Goal: Complete application form: Complete application form

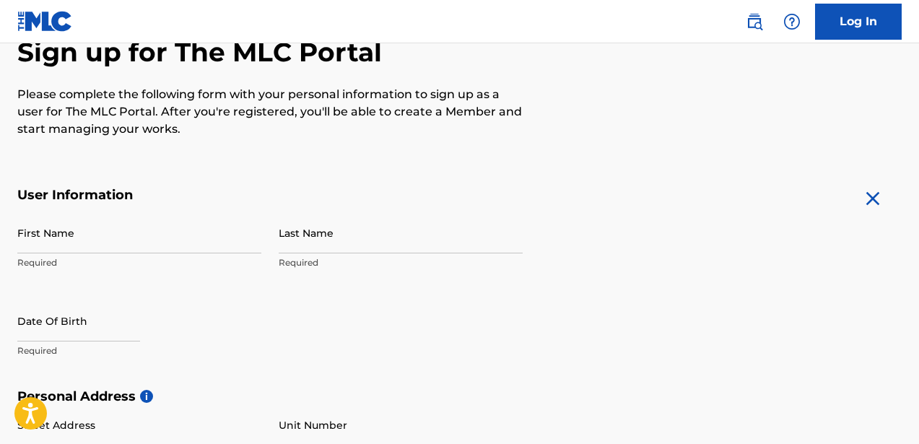
scroll to position [241, 0]
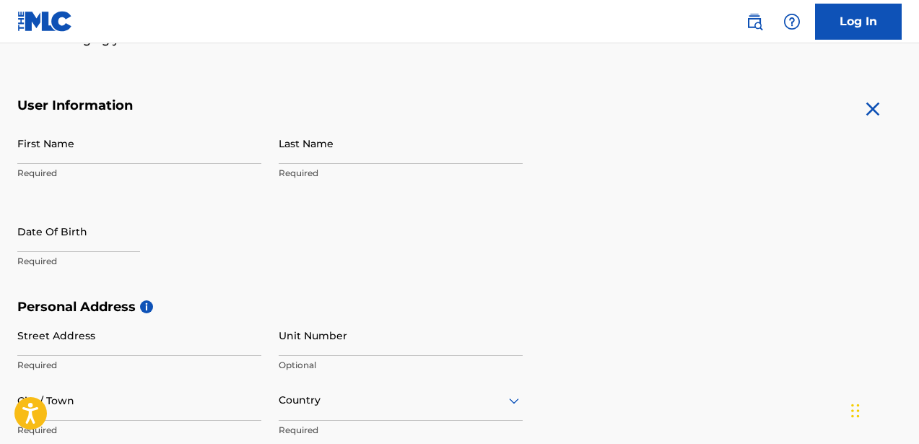
click at [131, 149] on input "First Name" at bounding box center [139, 143] width 244 height 41
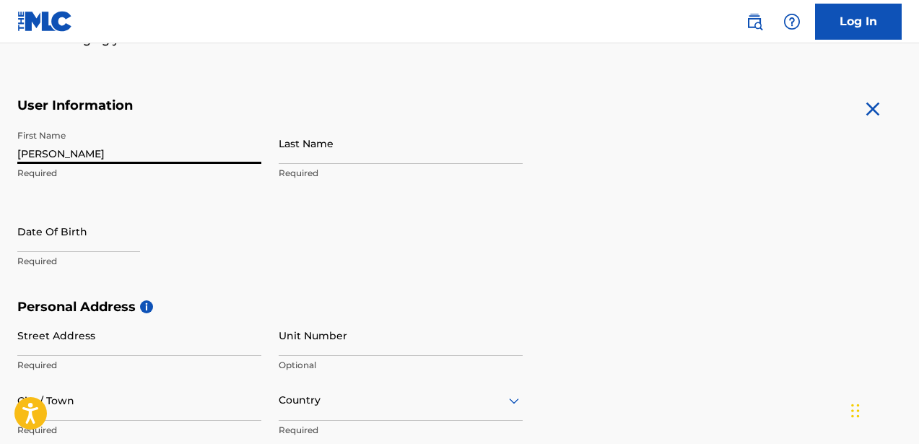
type input "[PERSON_NAME]"
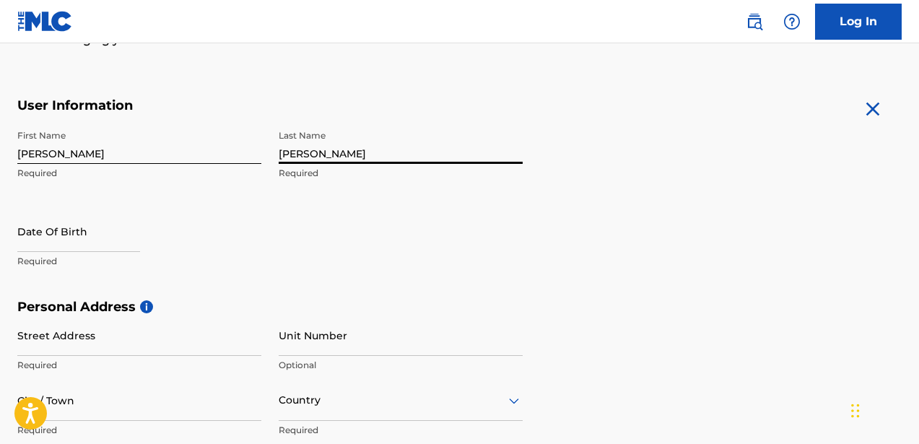
type input "[PERSON_NAME]"
select select "8"
select select "2025"
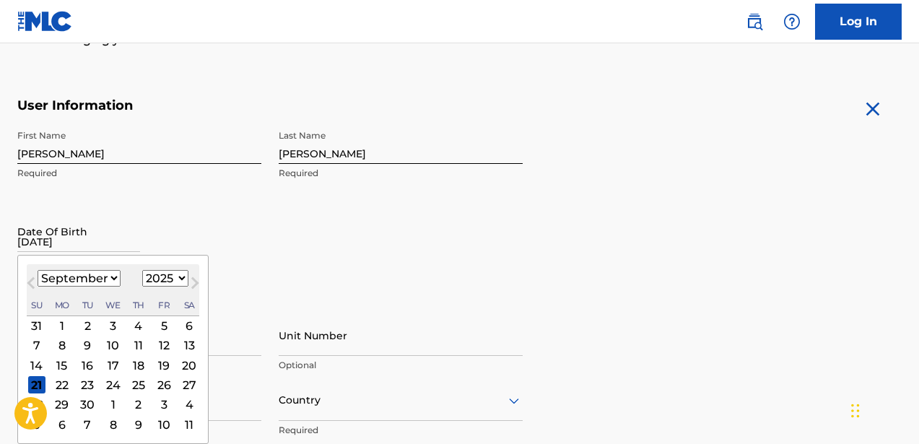
type input "[DATE]"
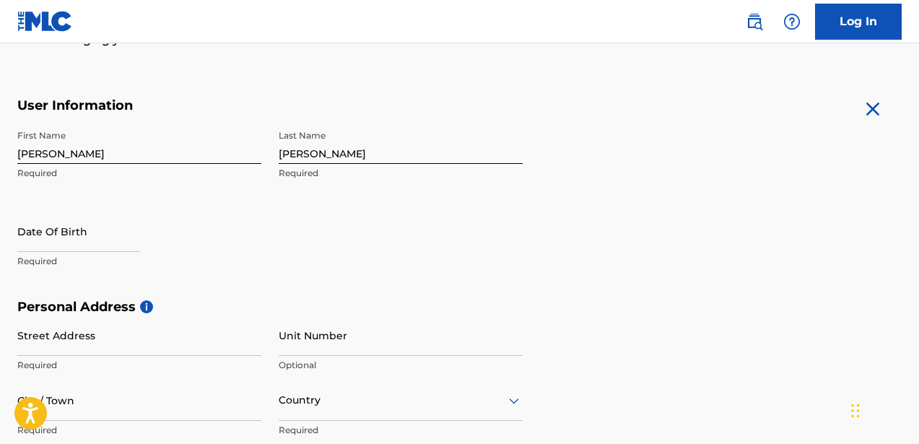
click at [66, 246] on input "text" at bounding box center [78, 231] width 123 height 41
select select "8"
select select "2025"
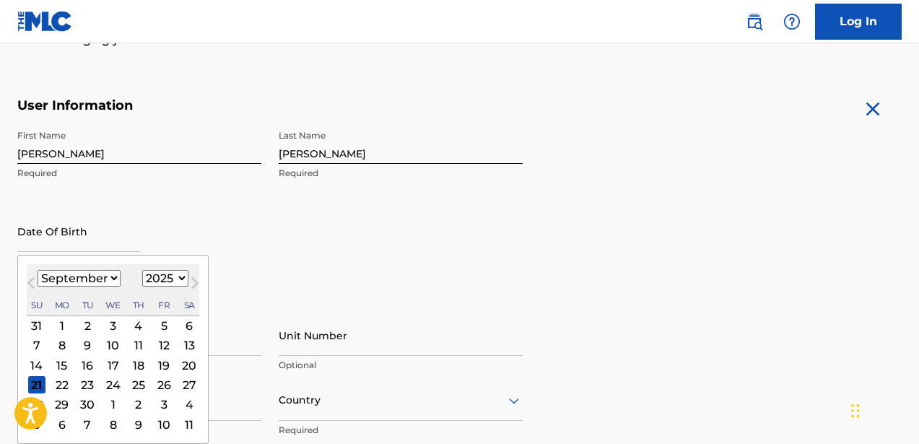
click at [113, 277] on select "January February March April May June July August September October November De…" at bounding box center [79, 278] width 83 height 17
select select "7"
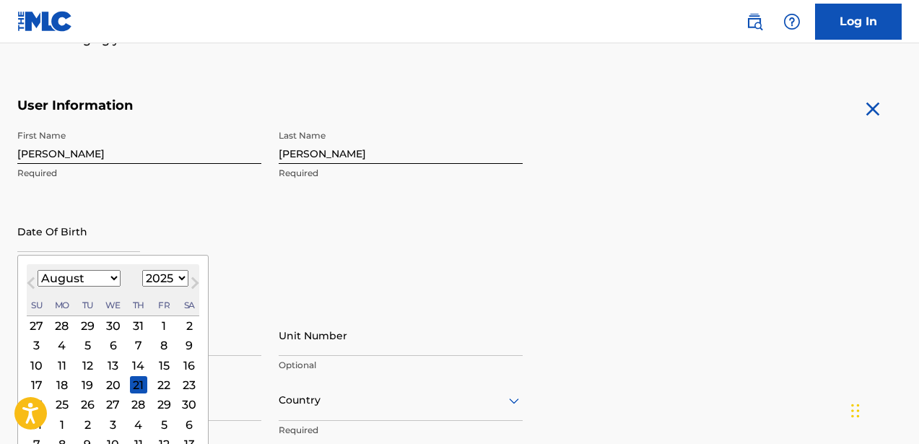
click at [157, 275] on select "1899 1900 1901 1902 1903 1904 1905 1906 1907 1908 1909 1910 1911 1912 1913 1914…" at bounding box center [165, 278] width 46 height 17
select select "1996"
click at [188, 384] on div "24" at bounding box center [188, 384] width 17 height 17
type input "[DATE]"
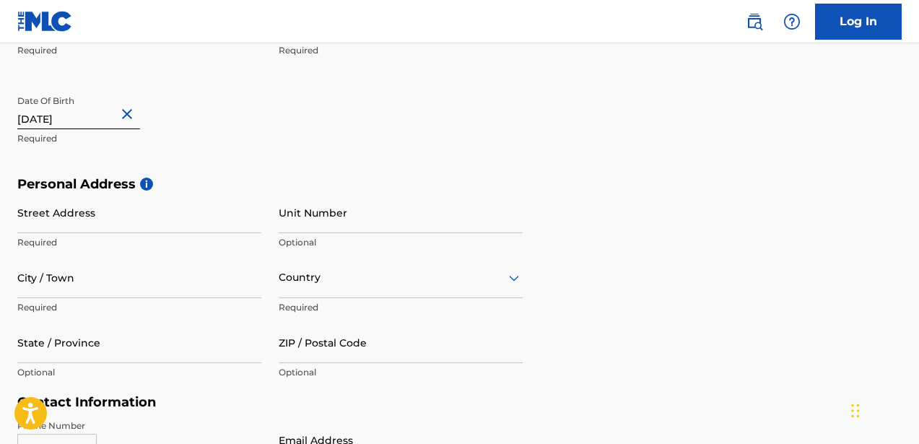
scroll to position [382, 0]
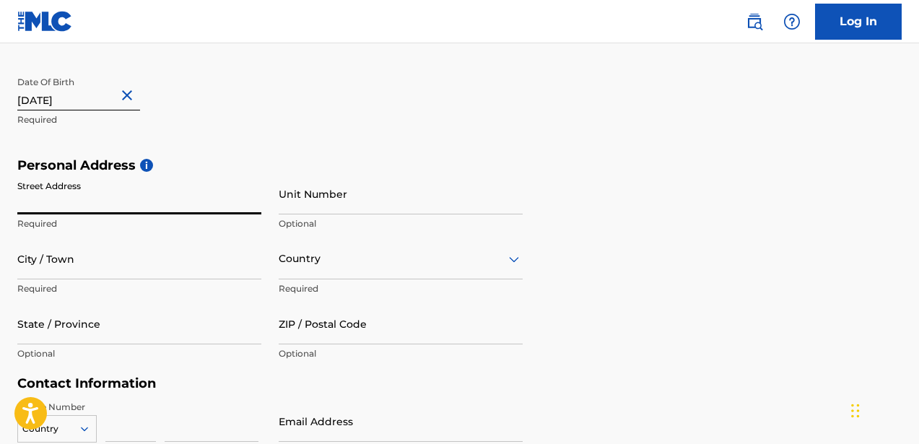
click at [141, 201] on input "Street Address" at bounding box center [139, 193] width 244 height 41
type input "[STREET_ADDRESS][PERSON_NAME]"
type input "APT #240"
type input "[GEOGRAPHIC_DATA]"
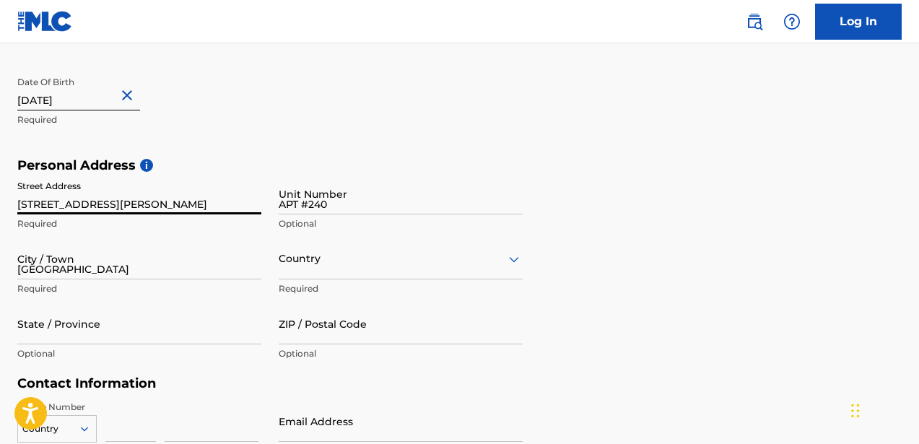
type input "[GEOGRAPHIC_DATA]"
type input "[US_STATE]"
type input "92264"
type input "1"
type input "442"
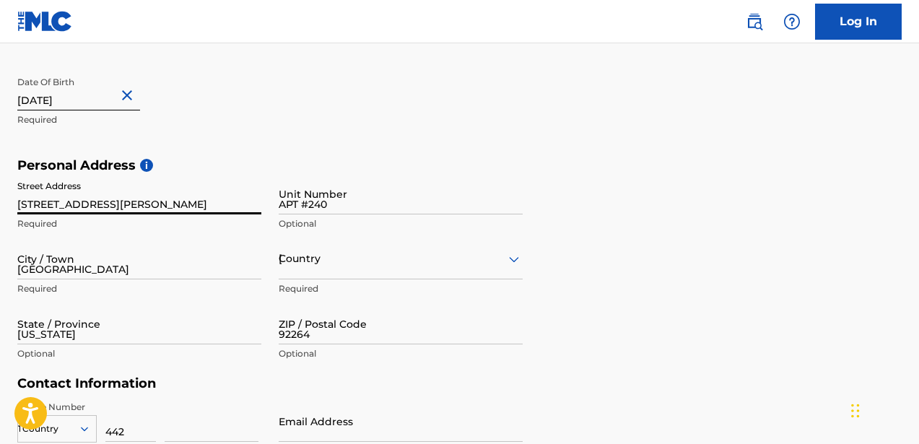
type input "6375010"
type input "[EMAIL_ADDRESS][DOMAIN_NAME]"
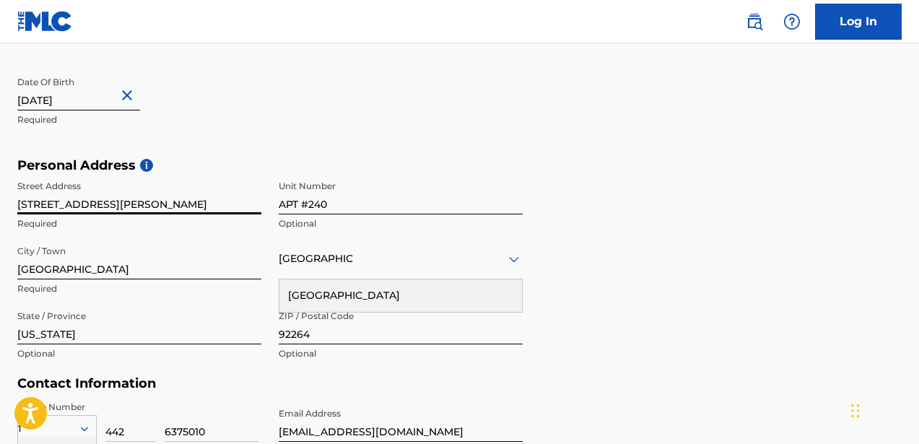
scroll to position [592, 0]
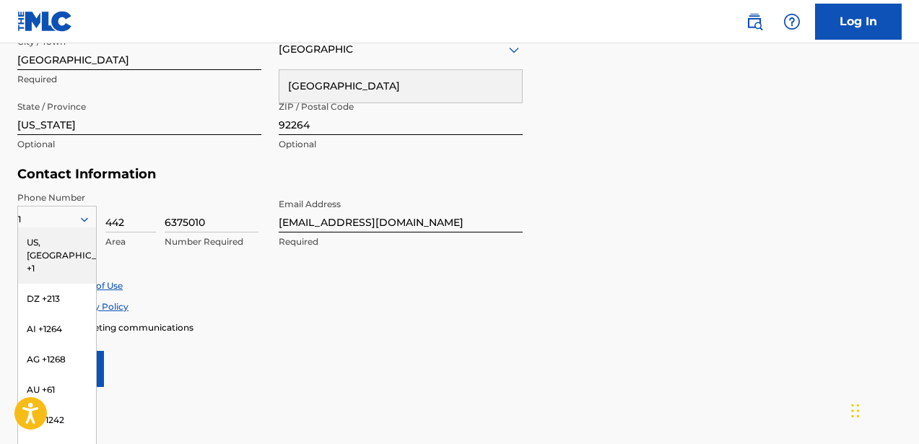
click at [38, 246] on div "US, CA +1" at bounding box center [57, 255] width 78 height 56
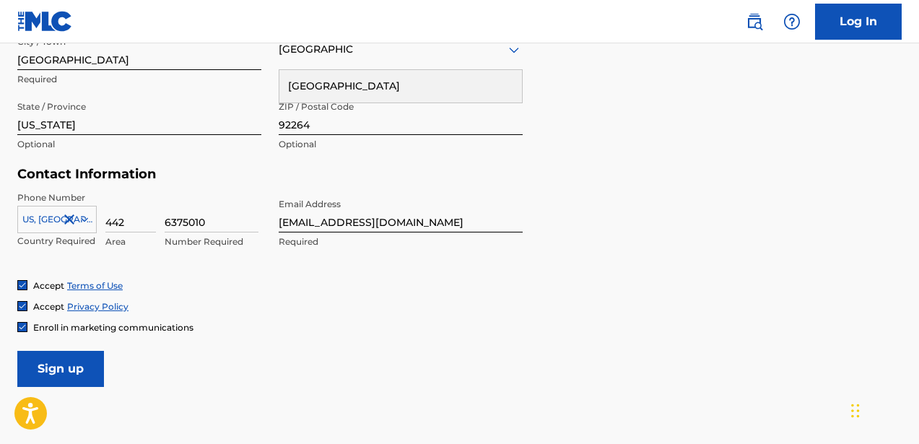
click at [213, 250] on div "6375010 Number Required" at bounding box center [212, 223] width 94 height 65
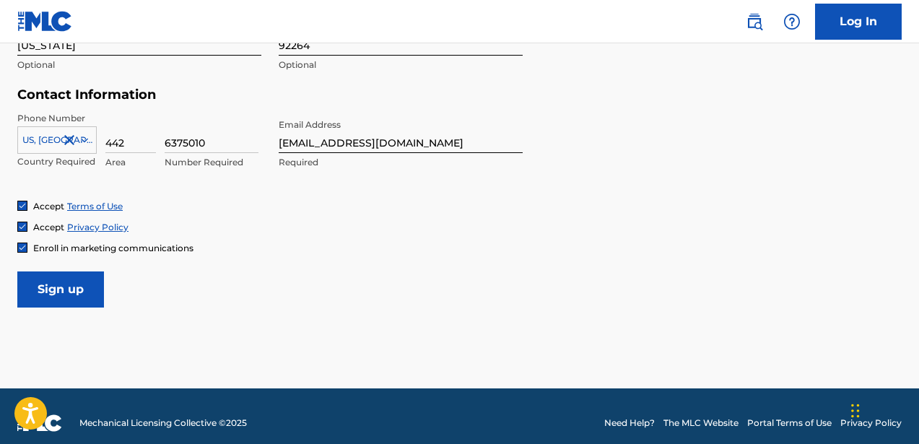
scroll to position [685, 0]
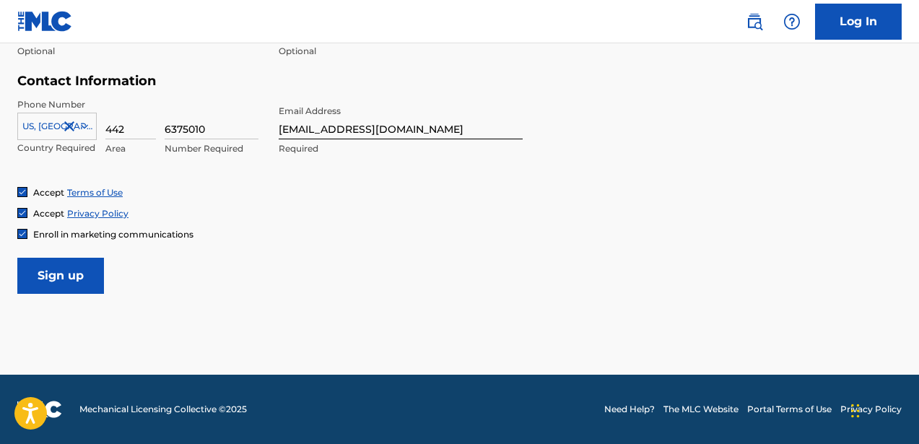
click at [71, 278] on input "Sign up" at bounding box center [60, 276] width 87 height 36
click at [77, 281] on input "Sign up" at bounding box center [60, 276] width 87 height 36
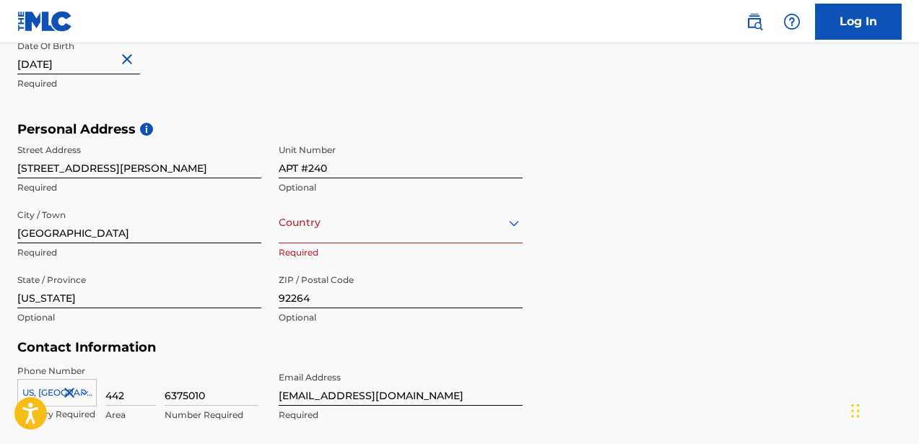
click at [347, 229] on div "option , selected. Select is focused ,type to refine list, press Down to open t…" at bounding box center [401, 222] width 244 height 41
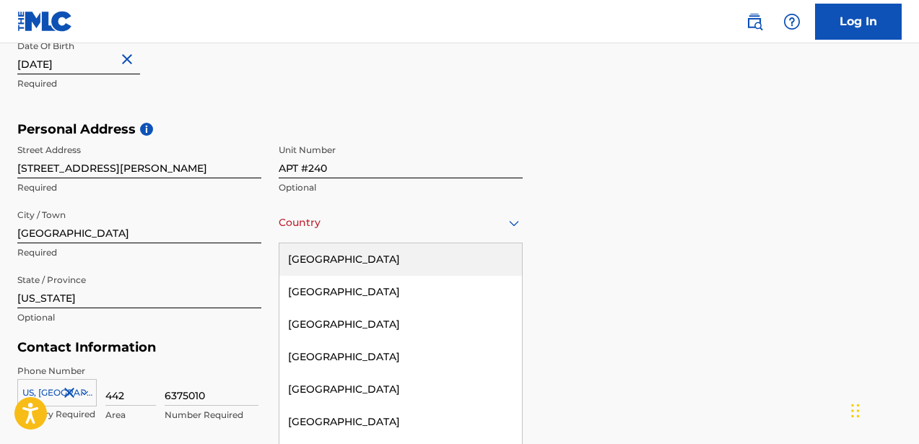
scroll to position [435, 0]
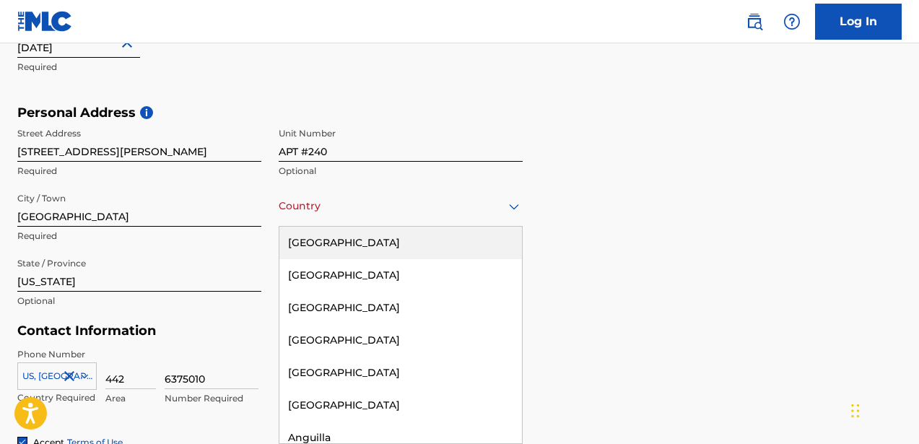
click at [338, 240] on div "[GEOGRAPHIC_DATA]" at bounding box center [400, 243] width 242 height 32
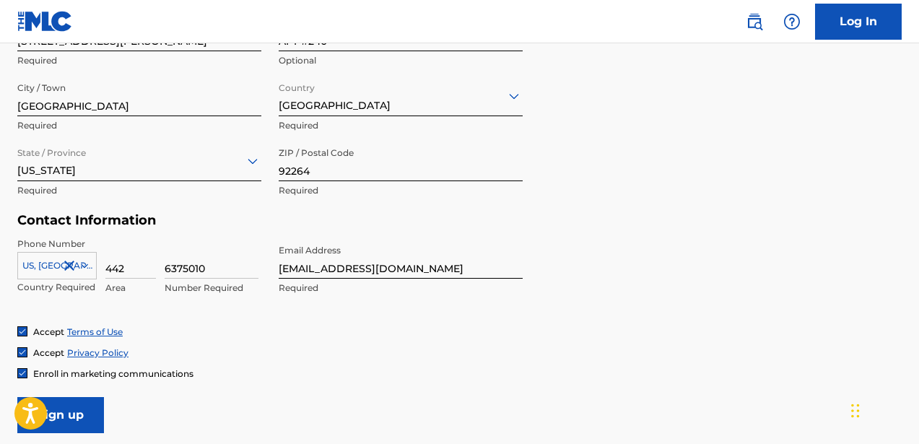
scroll to position [685, 0]
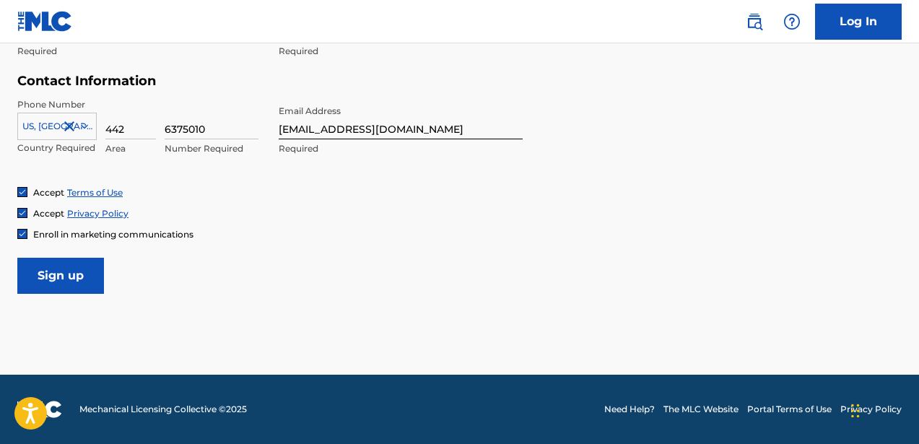
click at [40, 274] on input "Sign up" at bounding box center [60, 276] width 87 height 36
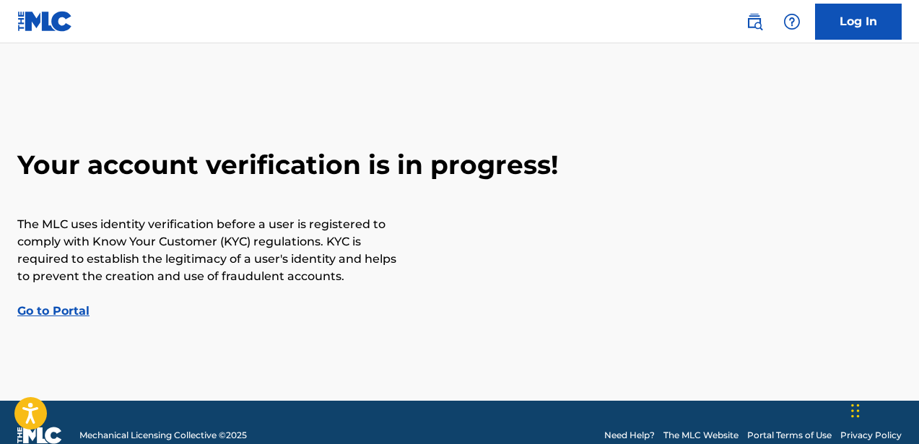
scroll to position [26, 0]
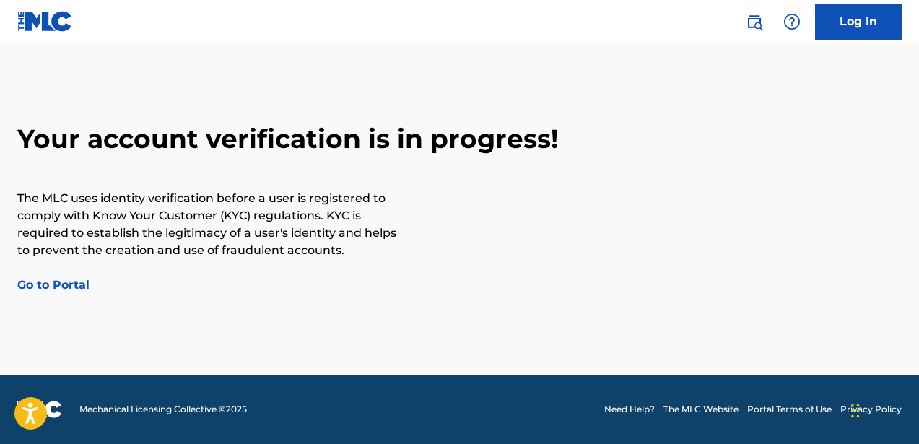
click at [53, 287] on link "Go to Portal" at bounding box center [53, 285] width 72 height 14
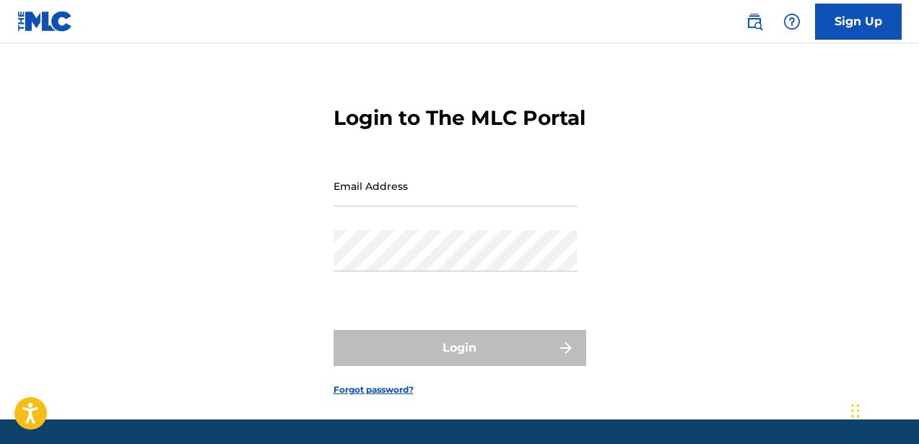
scroll to position [40, 0]
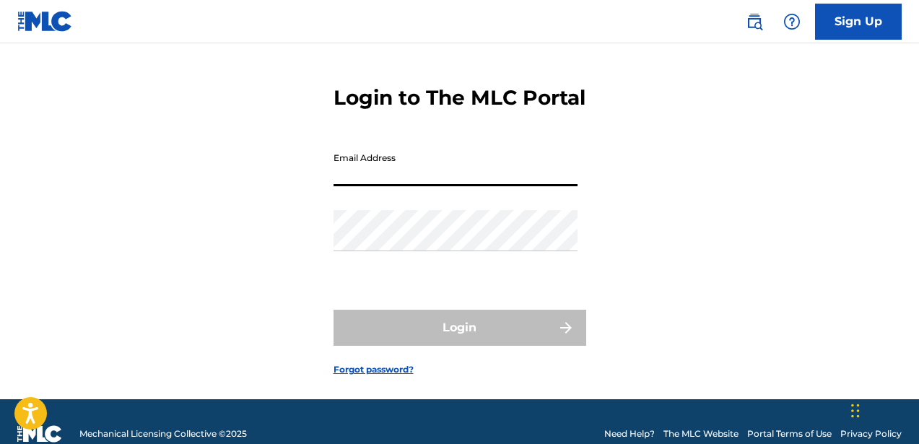
click at [429, 186] on input "Email Address" at bounding box center [455, 165] width 244 height 41
click at [644, 162] on div "Login to The MLC Portal Email Address Password Login Forgot password?" at bounding box center [459, 219] width 919 height 360
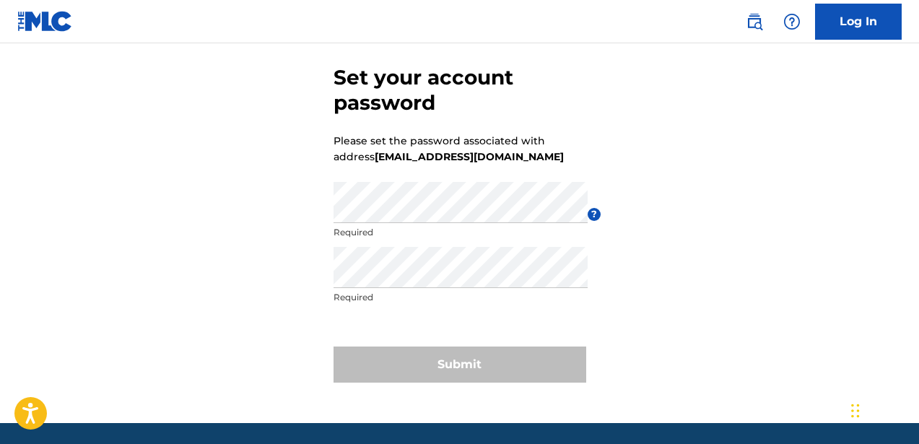
scroll to position [69, 0]
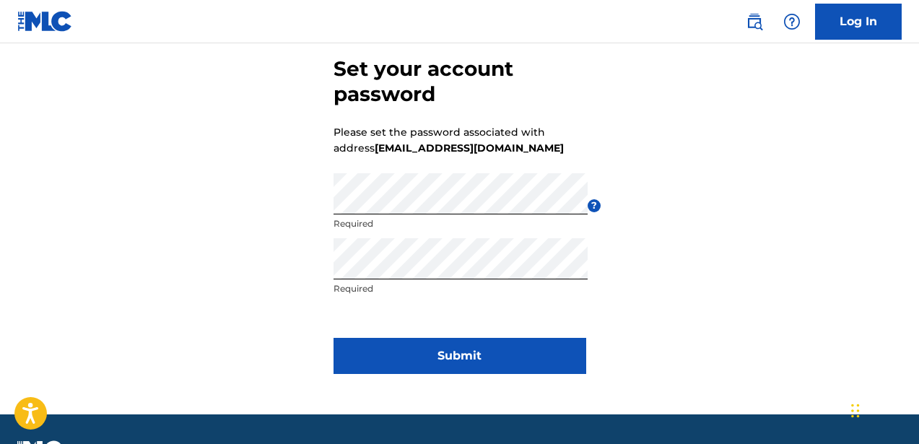
click at [439, 349] on button "Submit" at bounding box center [459, 356] width 253 height 36
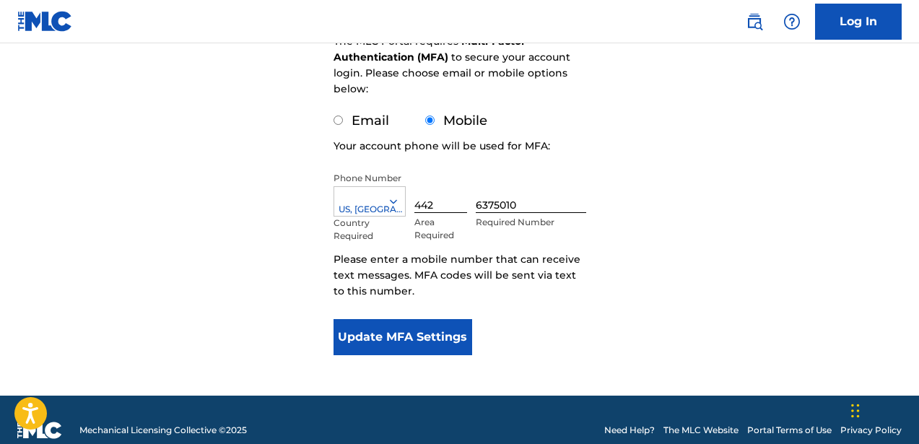
scroll to position [233, 0]
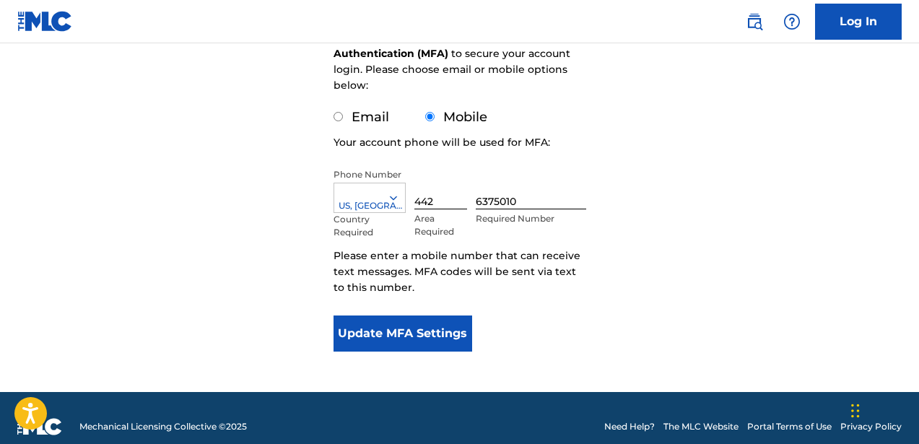
click at [424, 340] on button "Update MFA Settings" at bounding box center [402, 333] width 139 height 36
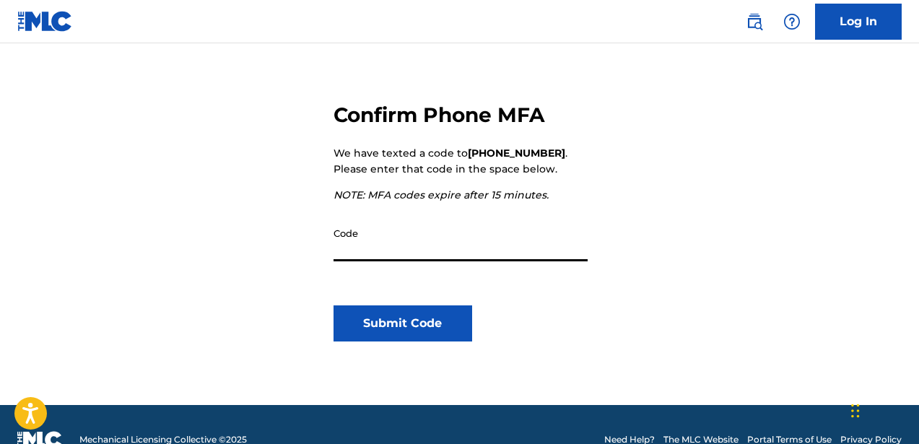
scroll to position [157, 0]
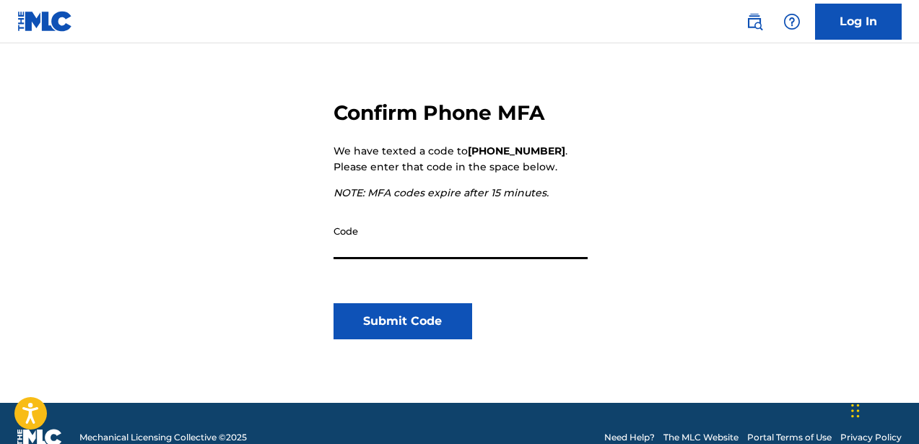
click at [414, 253] on input "Code" at bounding box center [460, 238] width 254 height 41
type input "350271"
click at [421, 312] on button "Submit Code" at bounding box center [402, 321] width 139 height 36
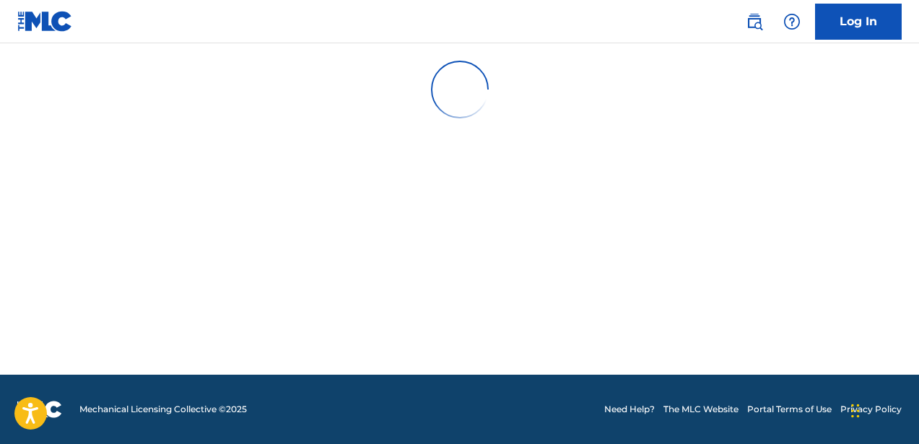
scroll to position [0, 0]
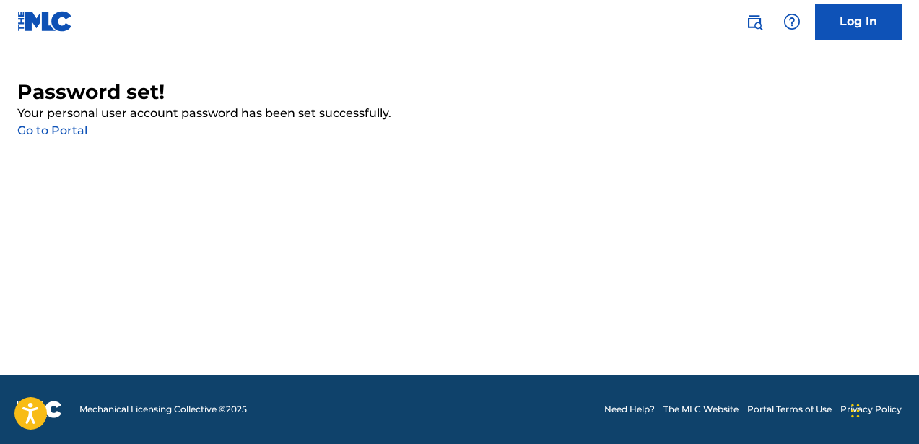
click at [65, 128] on link "Go to Portal" at bounding box center [52, 130] width 70 height 14
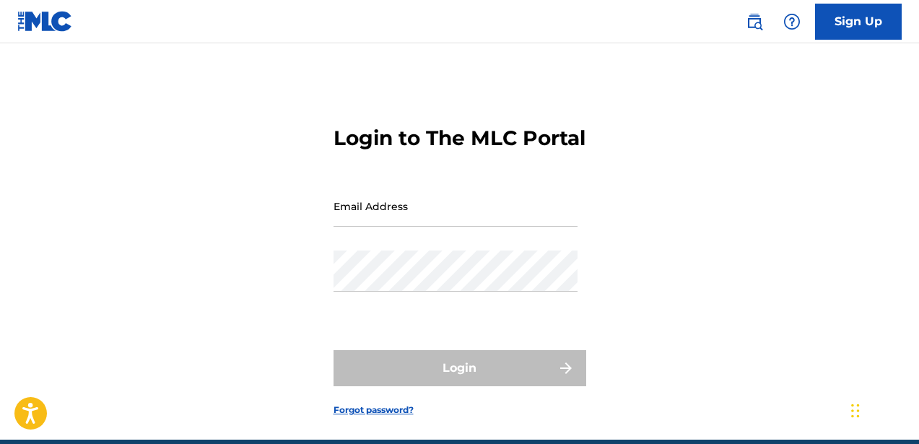
click at [377, 227] on input "Email Address" at bounding box center [455, 205] width 244 height 41
type input "[EMAIL_ADDRESS][DOMAIN_NAME]"
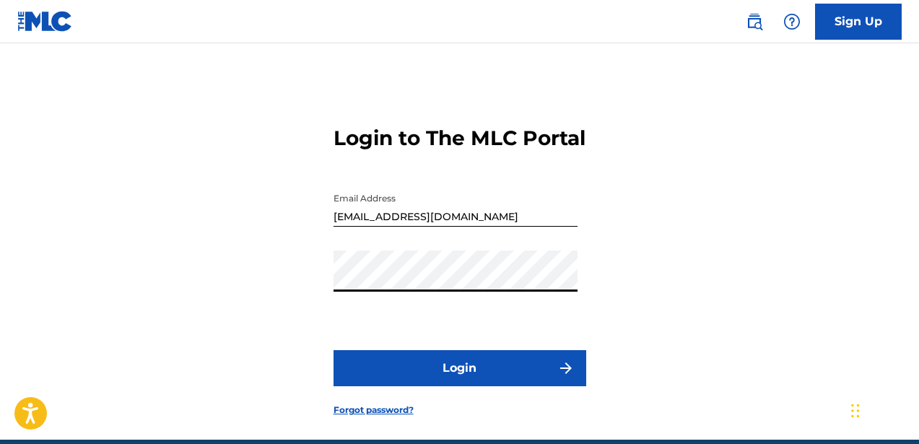
click at [698, 353] on div "Login to The MLC Portal Email Address josephvaughan916@gmail.com Password Login…" at bounding box center [459, 259] width 919 height 360
click at [476, 383] on button "Login" at bounding box center [459, 368] width 253 height 36
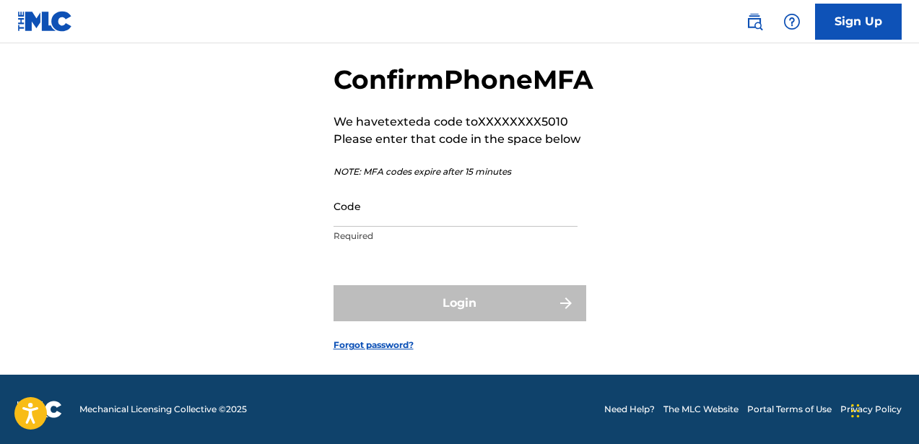
scroll to position [95, 0]
click at [476, 206] on input "Code" at bounding box center [455, 205] width 244 height 41
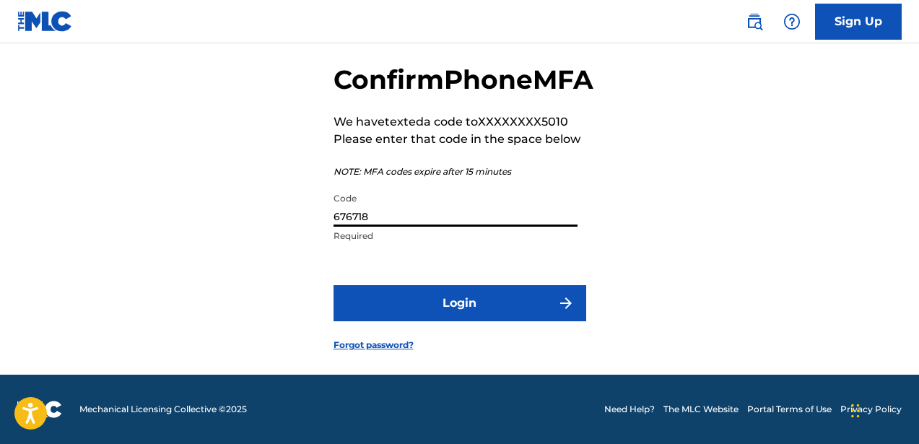
type input "676718"
click at [491, 305] on button "Login" at bounding box center [459, 303] width 253 height 36
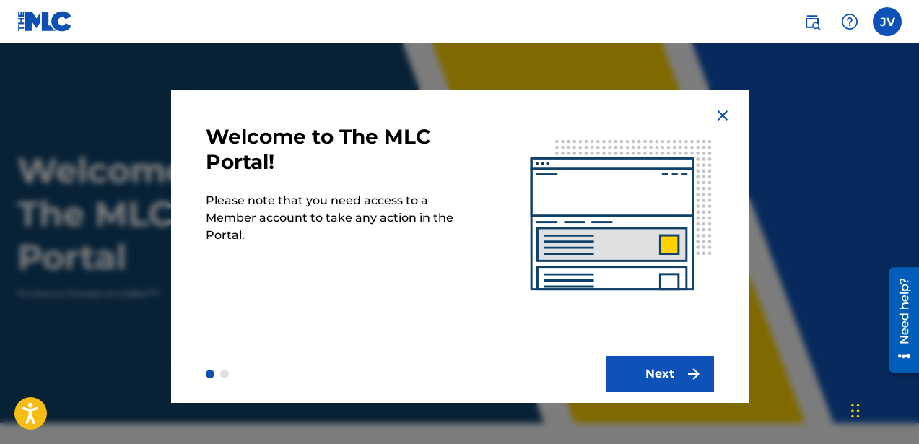
click at [657, 371] on button "Next" at bounding box center [659, 374] width 108 height 36
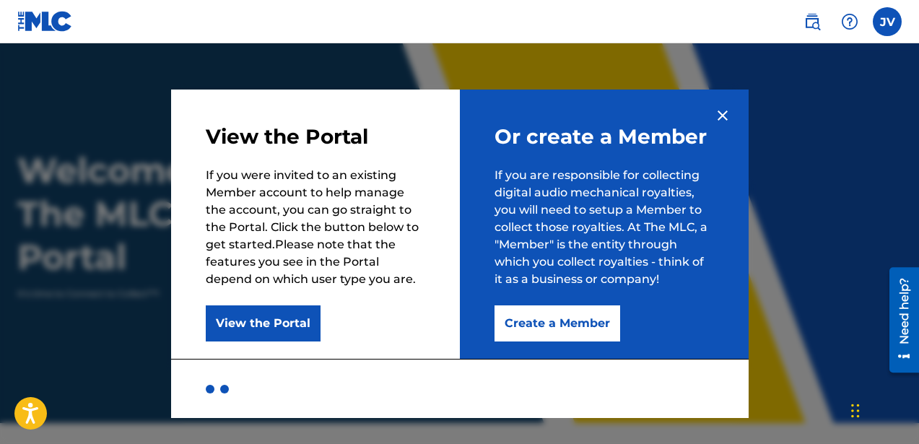
scroll to position [56, 0]
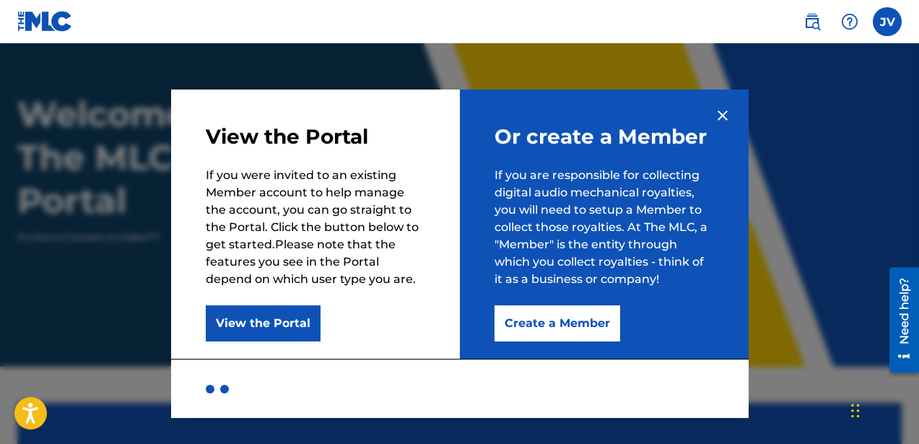
click at [531, 326] on button "Create a Member" at bounding box center [557, 323] width 126 height 36
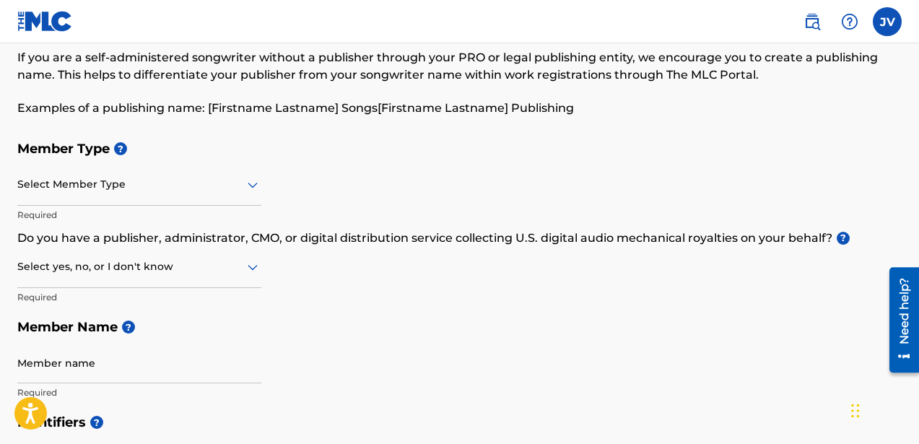
scroll to position [89, 0]
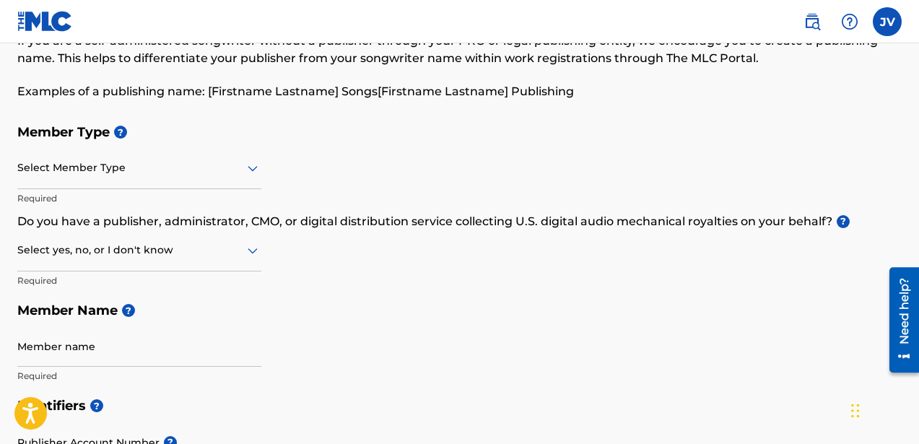
click at [215, 172] on div at bounding box center [139, 168] width 244 height 18
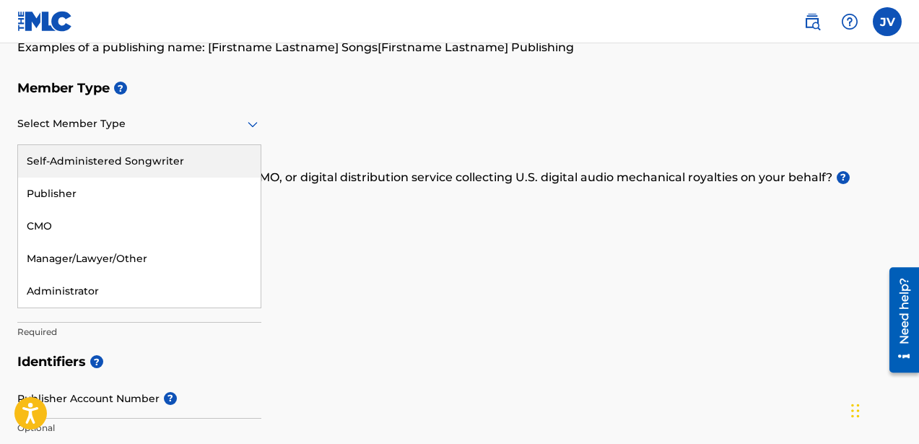
scroll to position [149, 0]
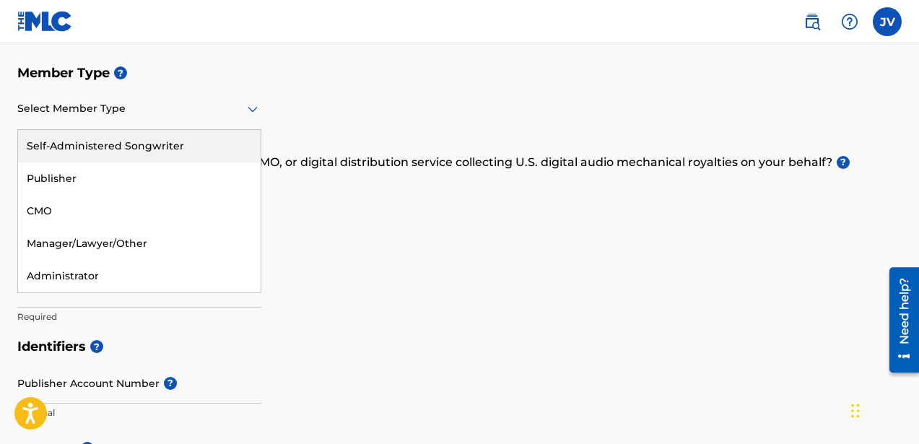
click at [167, 123] on div "Select Member Type" at bounding box center [139, 109] width 244 height 41
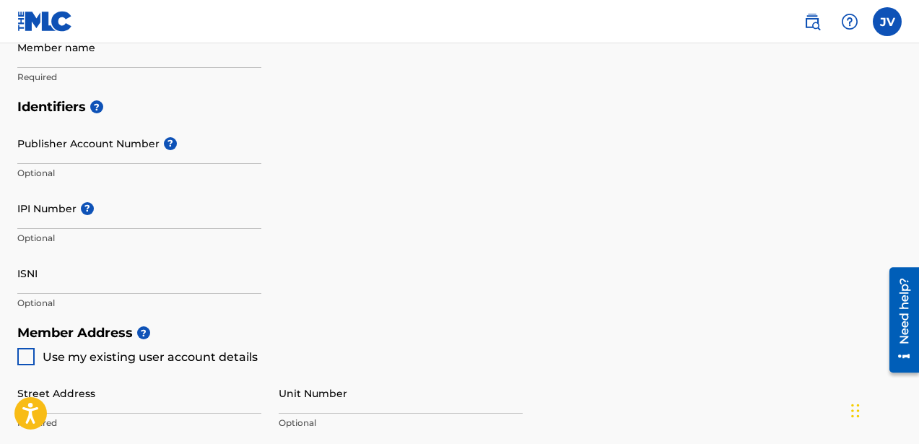
scroll to position [389, 0]
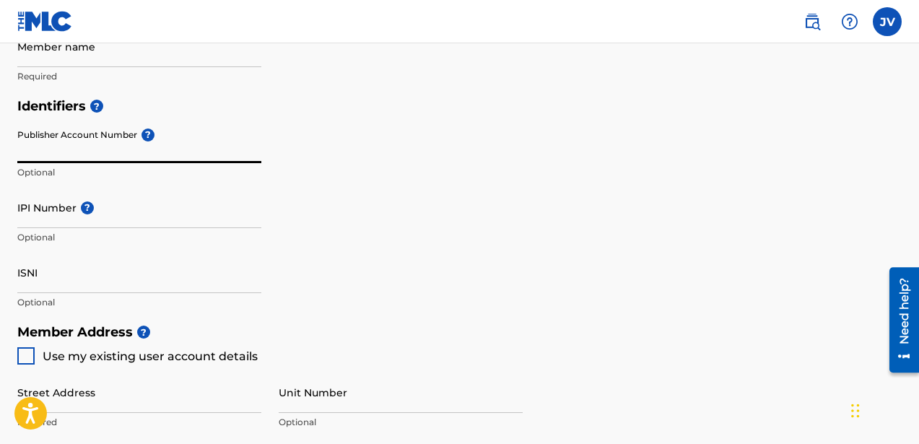
click at [93, 152] on input "Publisher Account Number ?" at bounding box center [139, 142] width 244 height 41
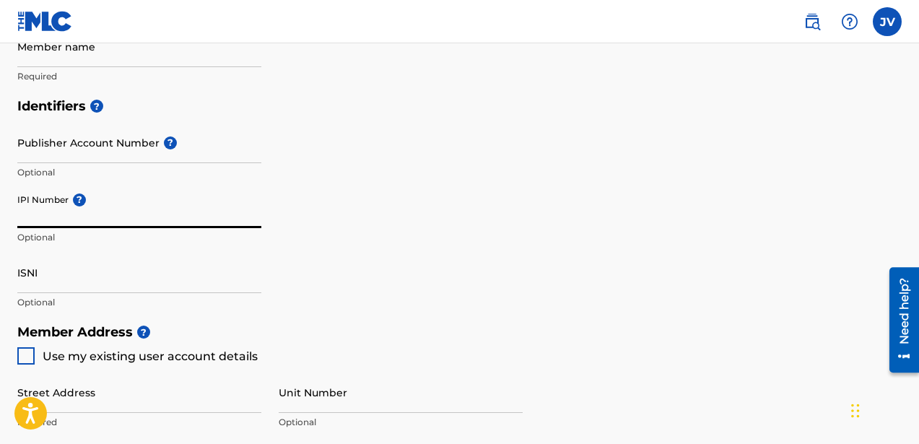
click at [73, 219] on input "IPI Number ?" at bounding box center [139, 207] width 244 height 41
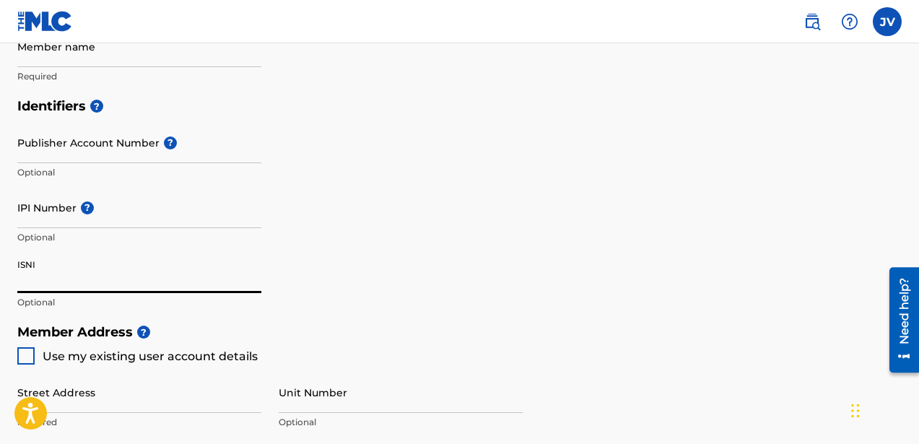
click at [42, 276] on input "ISNI" at bounding box center [139, 272] width 244 height 41
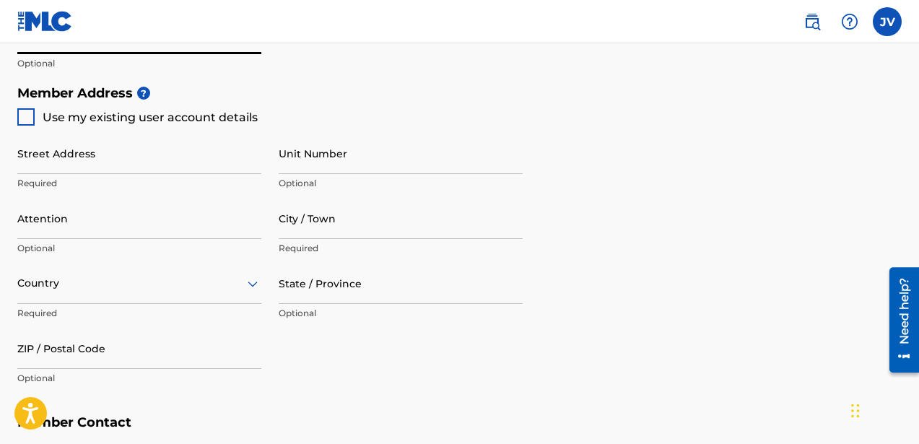
scroll to position [640, 0]
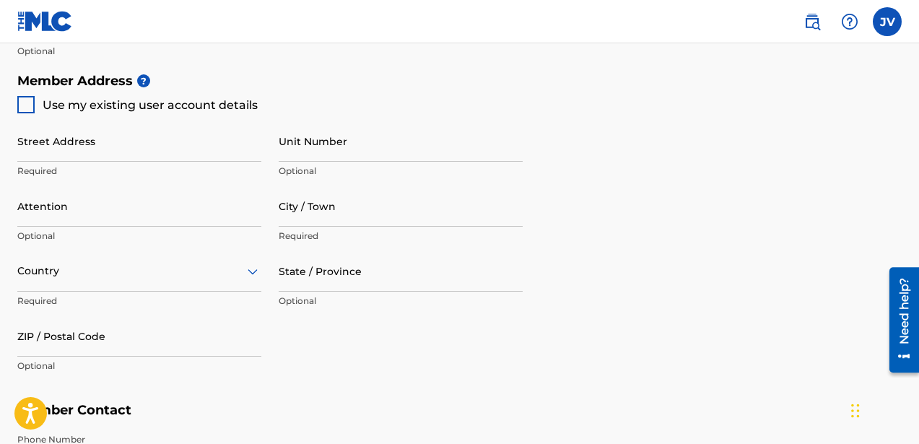
click at [28, 102] on div at bounding box center [25, 104] width 17 height 17
type input "[STREET_ADDRESS][PERSON_NAME]"
type input "[GEOGRAPHIC_DATA]"
type input "92264"
type input "442"
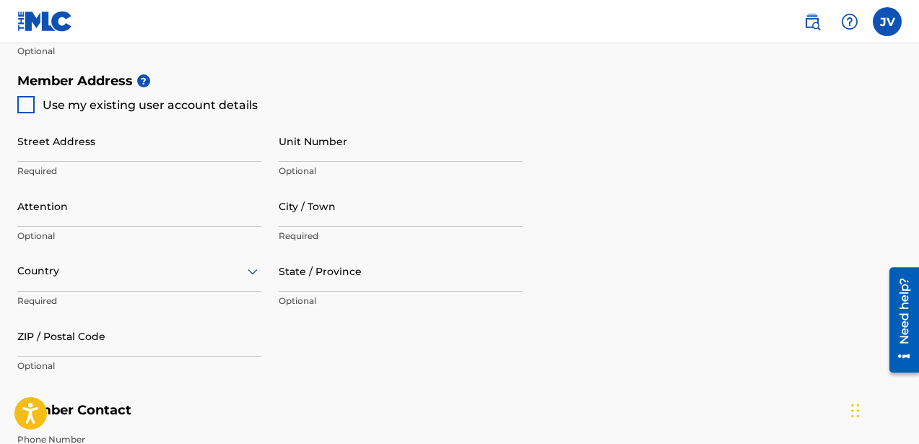
type input "6375010"
type input "[EMAIL_ADDRESS][DOMAIN_NAME]"
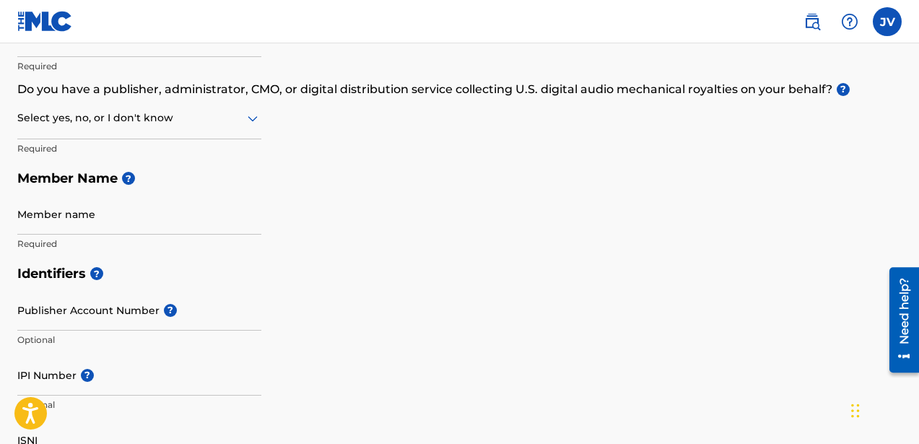
scroll to position [246, 0]
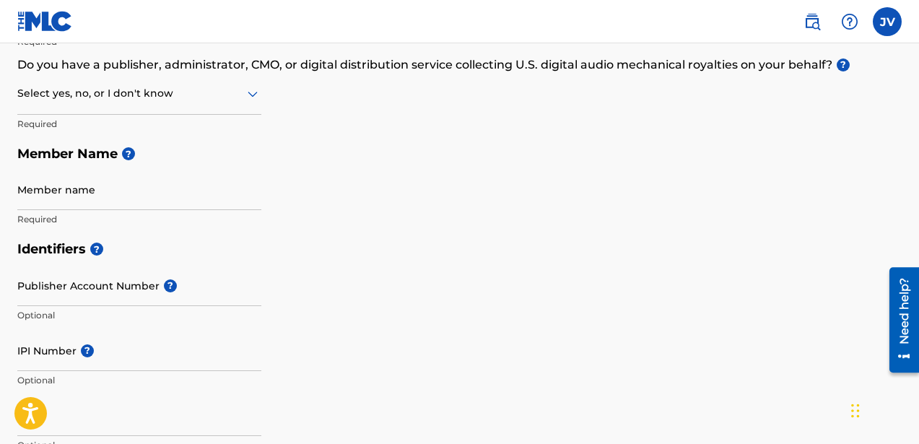
click at [62, 196] on input "Member name" at bounding box center [139, 189] width 244 height 41
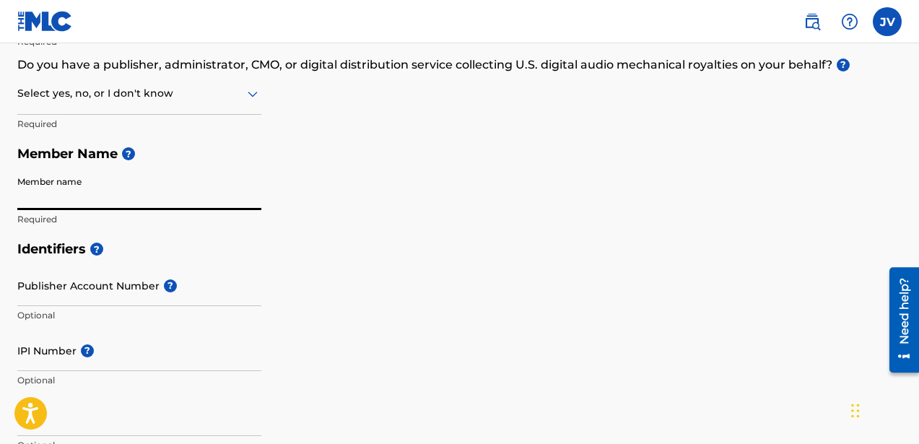
click at [82, 199] on input "Member name" at bounding box center [139, 189] width 244 height 41
type input "[PERSON_NAME]"
click at [317, 225] on div "Member Type ? Select Member Type Required Do you have a publisher, administrato…" at bounding box center [459, 96] width 884 height 273
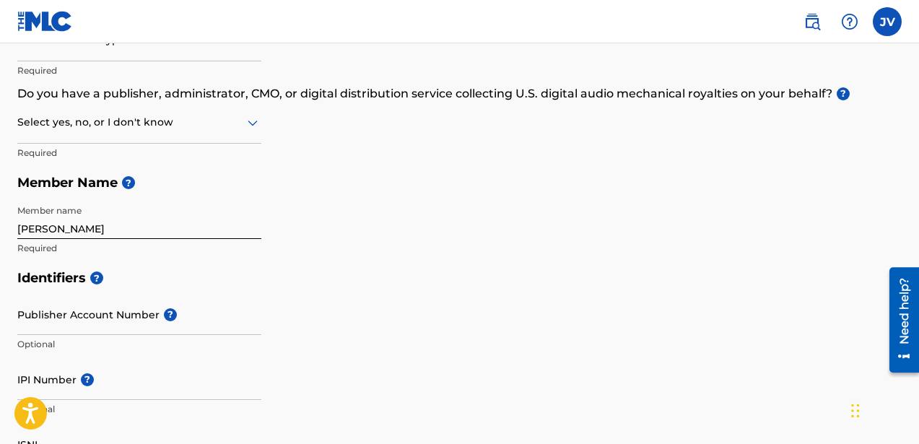
click at [183, 123] on div at bounding box center [139, 122] width 244 height 18
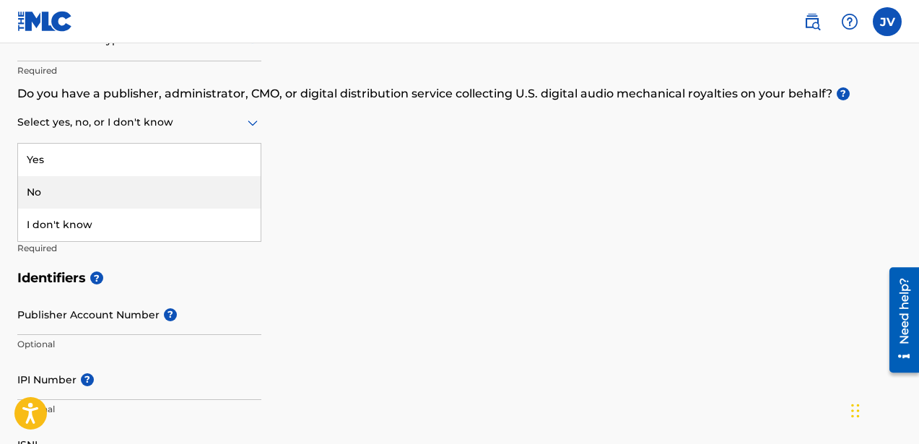
click at [63, 188] on div "No" at bounding box center [139, 192] width 242 height 32
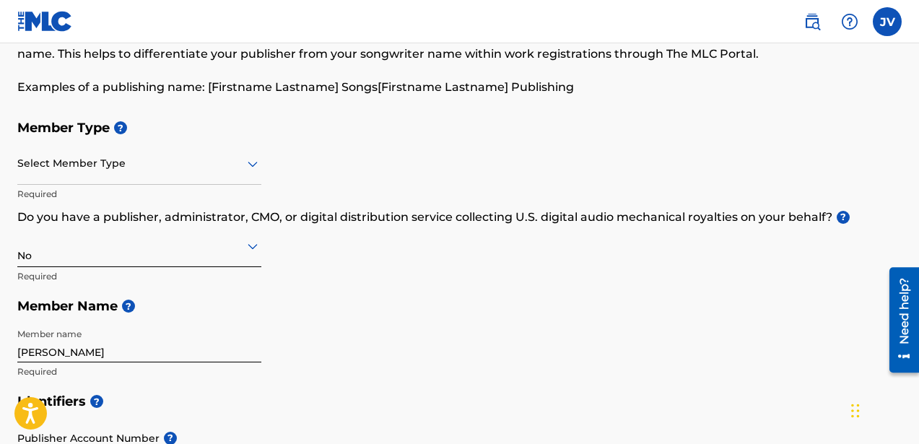
scroll to position [58, 0]
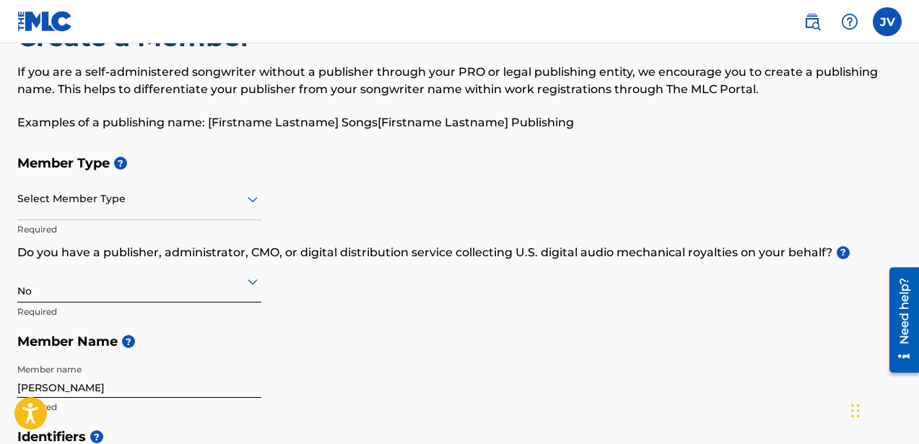
click at [156, 204] on div at bounding box center [139, 199] width 244 height 18
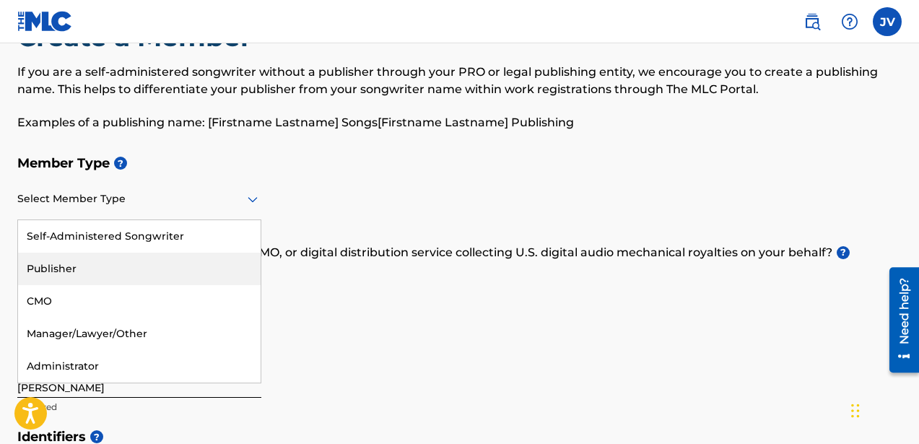
click at [86, 263] on div "Publisher" at bounding box center [139, 269] width 242 height 32
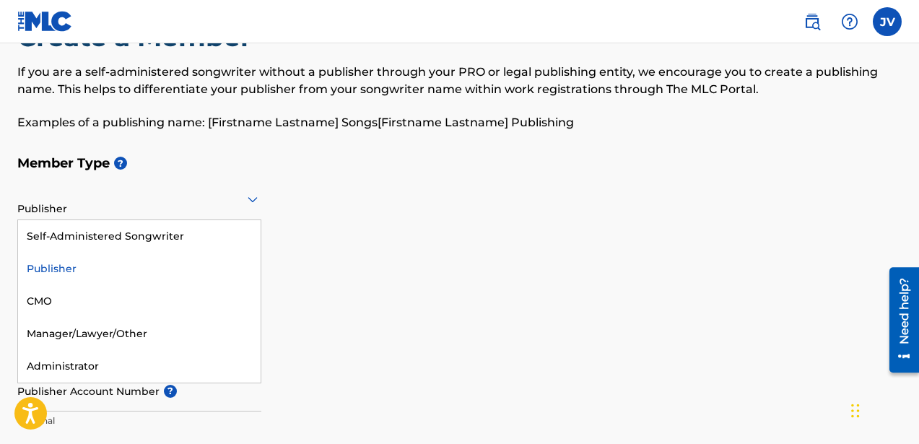
click at [149, 206] on div at bounding box center [139, 199] width 244 height 18
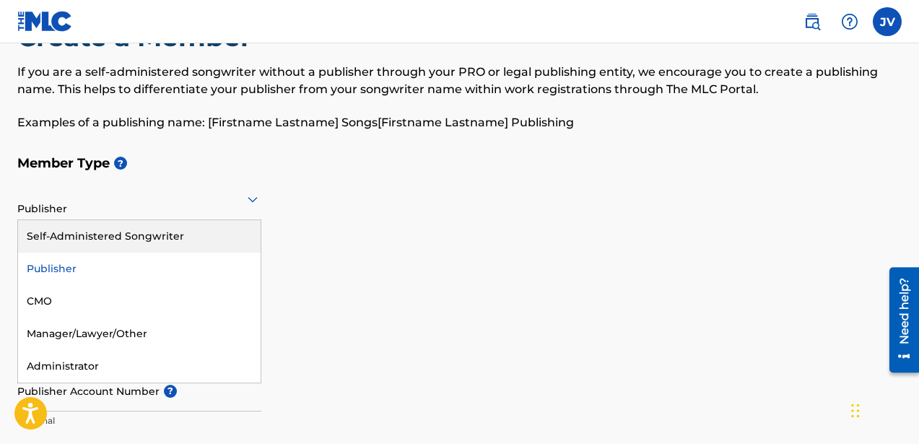
click at [89, 240] on div "Self-Administered Songwriter" at bounding box center [139, 236] width 242 height 32
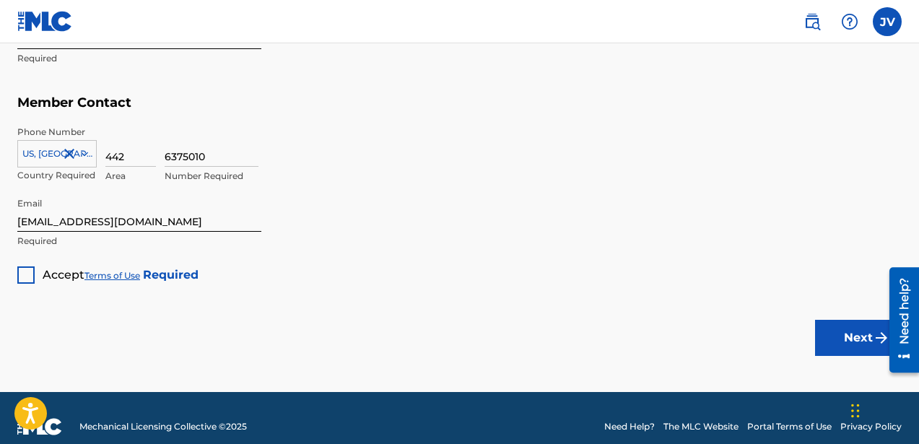
scroll to position [965, 0]
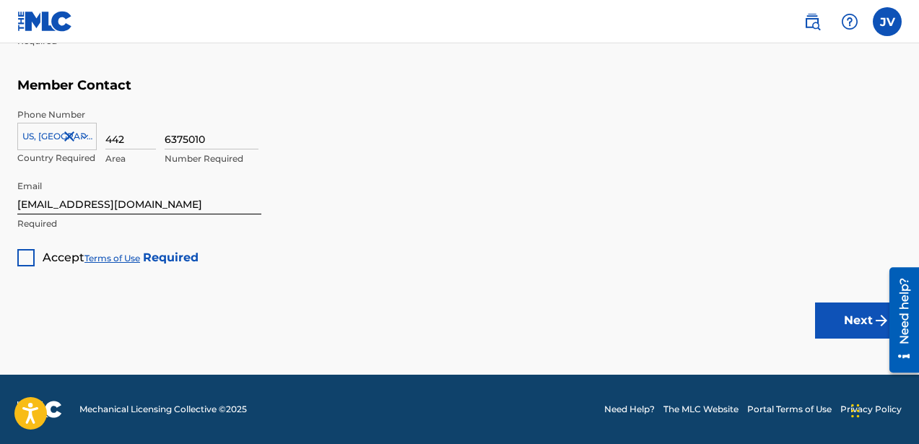
click at [30, 255] on div at bounding box center [25, 257] width 17 height 17
click at [853, 328] on button "Next" at bounding box center [858, 320] width 87 height 36
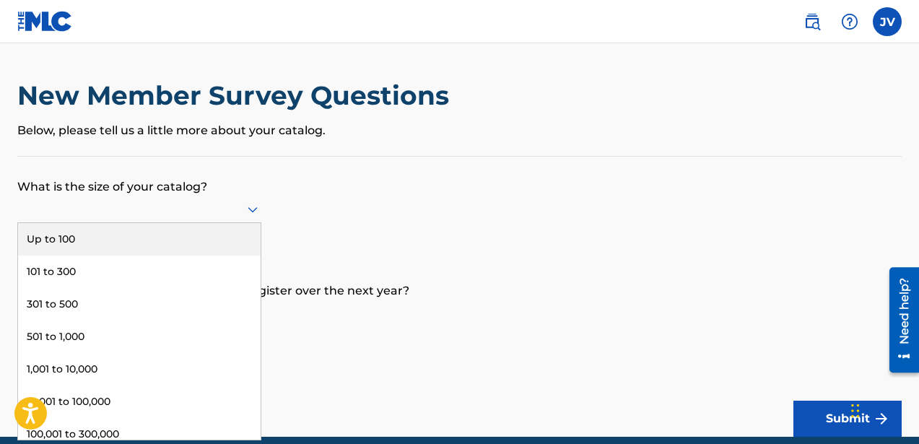
click at [137, 214] on div at bounding box center [139, 209] width 244 height 18
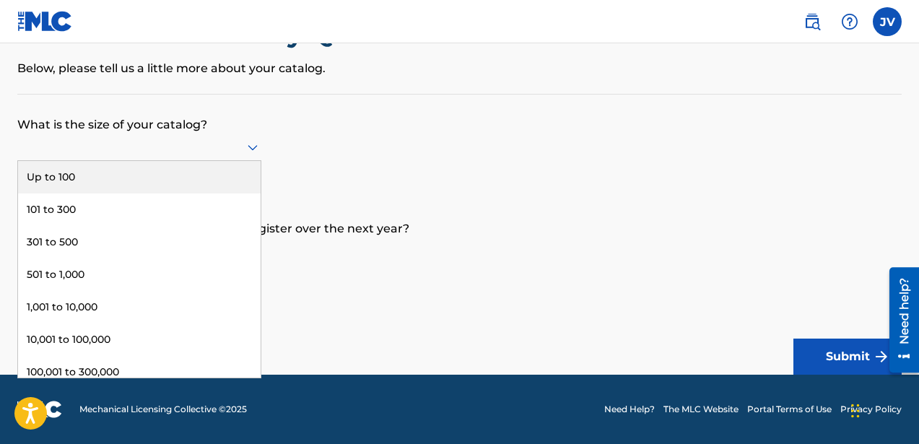
click at [62, 185] on div "Up to 100" at bounding box center [139, 177] width 242 height 32
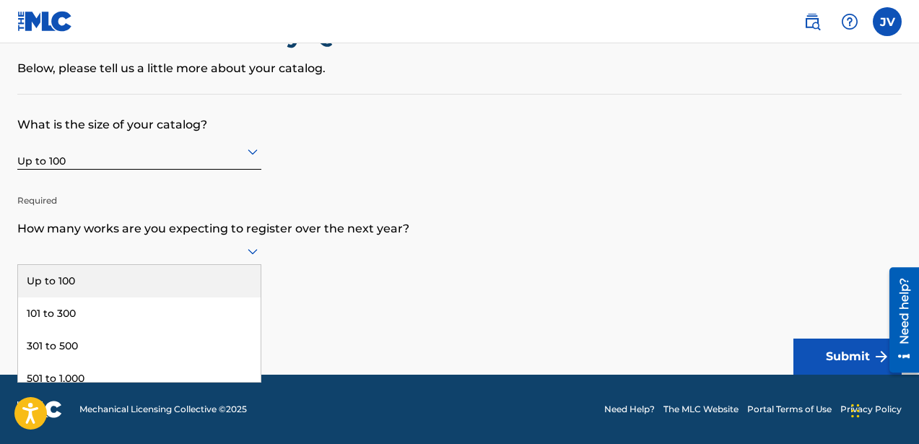
click at [213, 248] on div at bounding box center [139, 251] width 244 height 18
click at [77, 281] on div "Up to 100" at bounding box center [139, 281] width 242 height 32
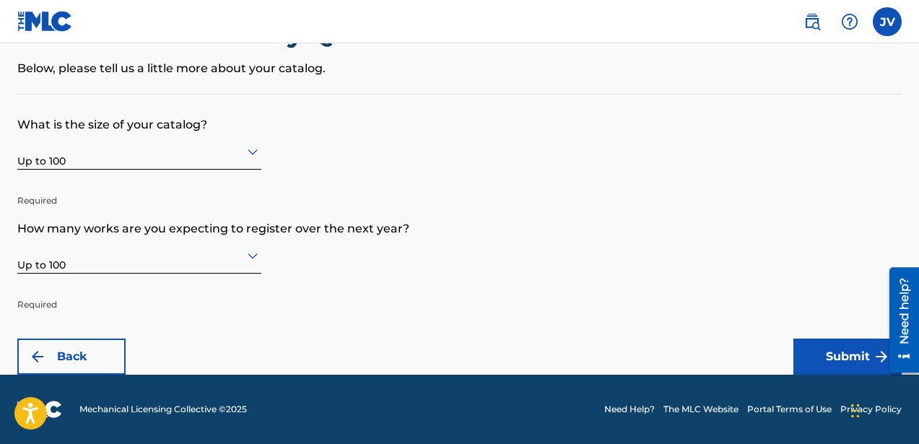
click at [833, 365] on button "Submit" at bounding box center [847, 356] width 108 height 36
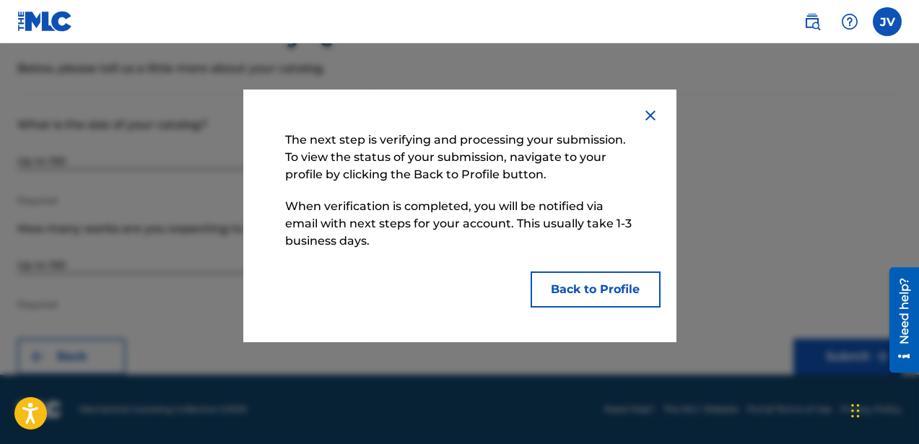
click at [590, 290] on button "Back to Profile" at bounding box center [595, 289] width 130 height 36
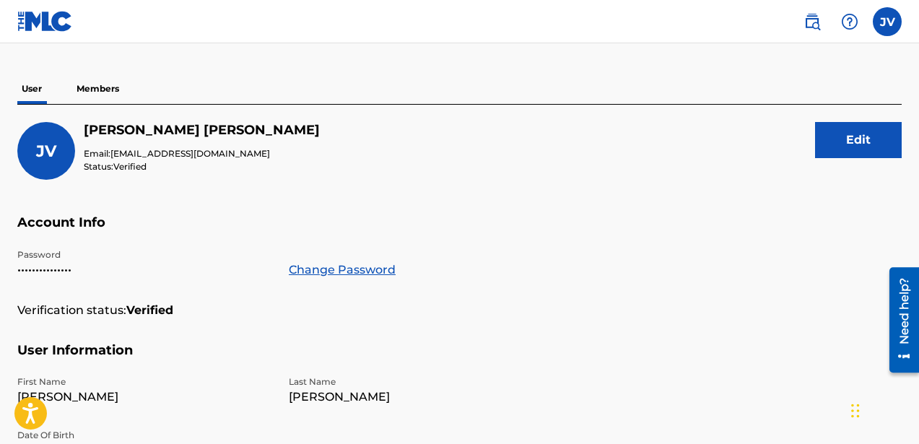
scroll to position [118, 0]
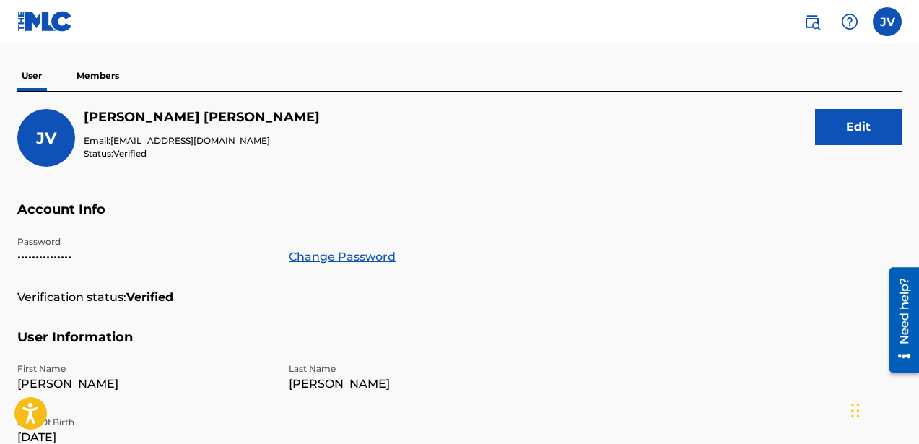
click at [110, 81] on p "Members" at bounding box center [97, 76] width 51 height 30
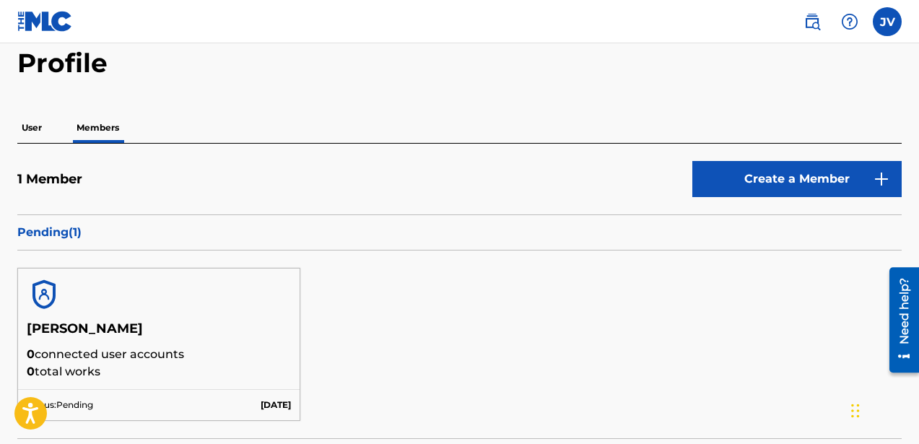
scroll to position [35, 0]
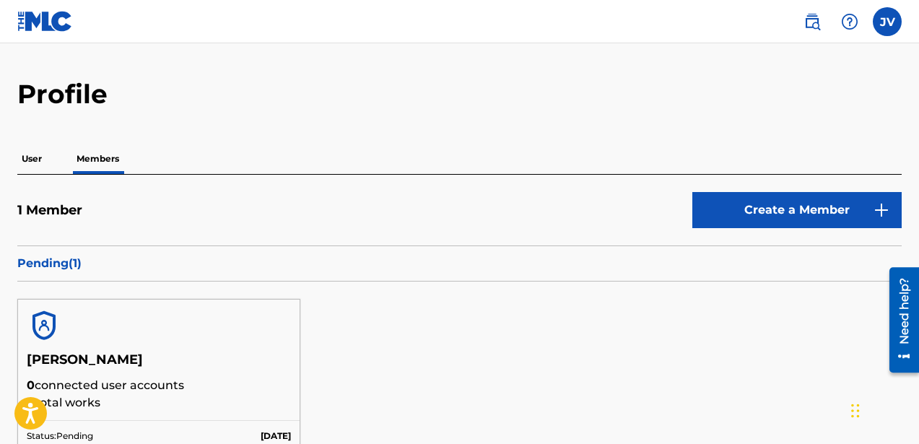
click at [35, 157] on p "User" at bounding box center [31, 159] width 29 height 30
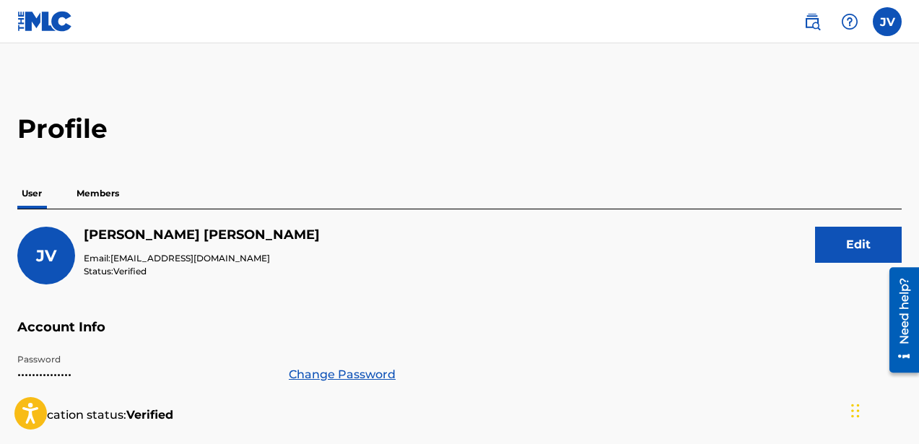
click at [89, 189] on p "Members" at bounding box center [97, 193] width 51 height 30
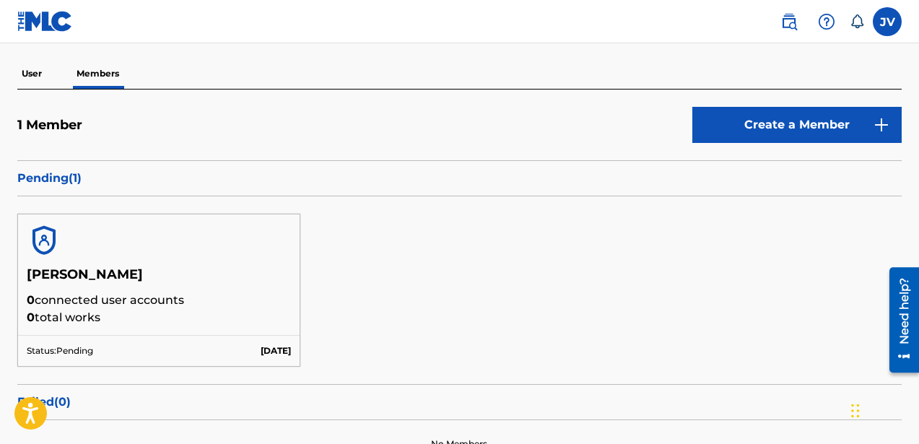
scroll to position [132, 0]
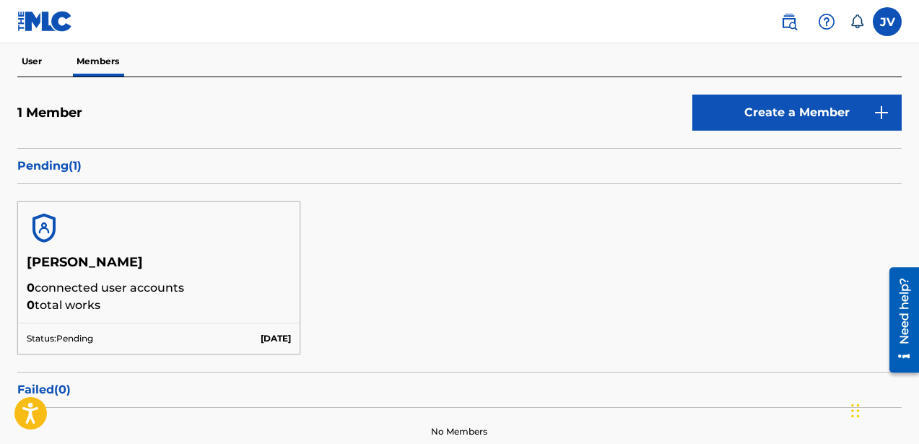
click at [63, 167] on p "Pending ( 1 )" at bounding box center [459, 165] width 884 height 17
click at [83, 281] on p "0 connected user accounts" at bounding box center [159, 287] width 264 height 17
click at [26, 251] on div at bounding box center [158, 228] width 281 height 52
click at [47, 231] on img at bounding box center [44, 228] width 35 height 35
click at [236, 367] on div "[PERSON_NAME] 0 connected user accounts 0 total works Status: Pending [DATE]" at bounding box center [459, 278] width 884 height 188
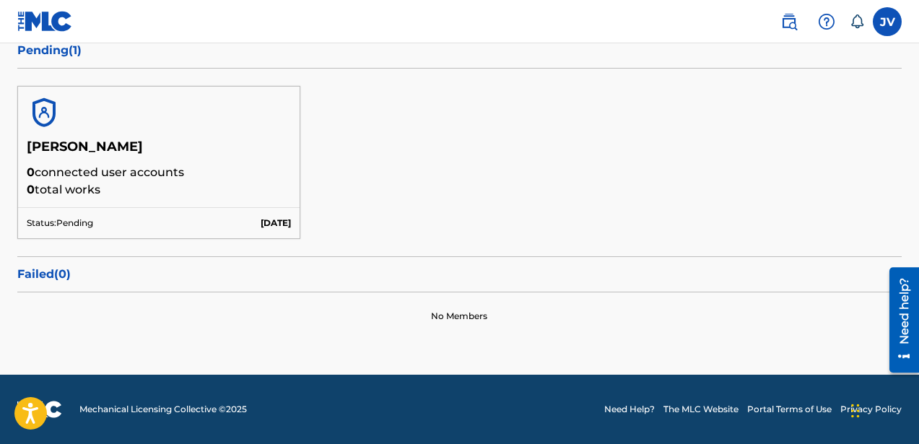
scroll to position [0, 0]
